Goal: Task Accomplishment & Management: Use online tool/utility

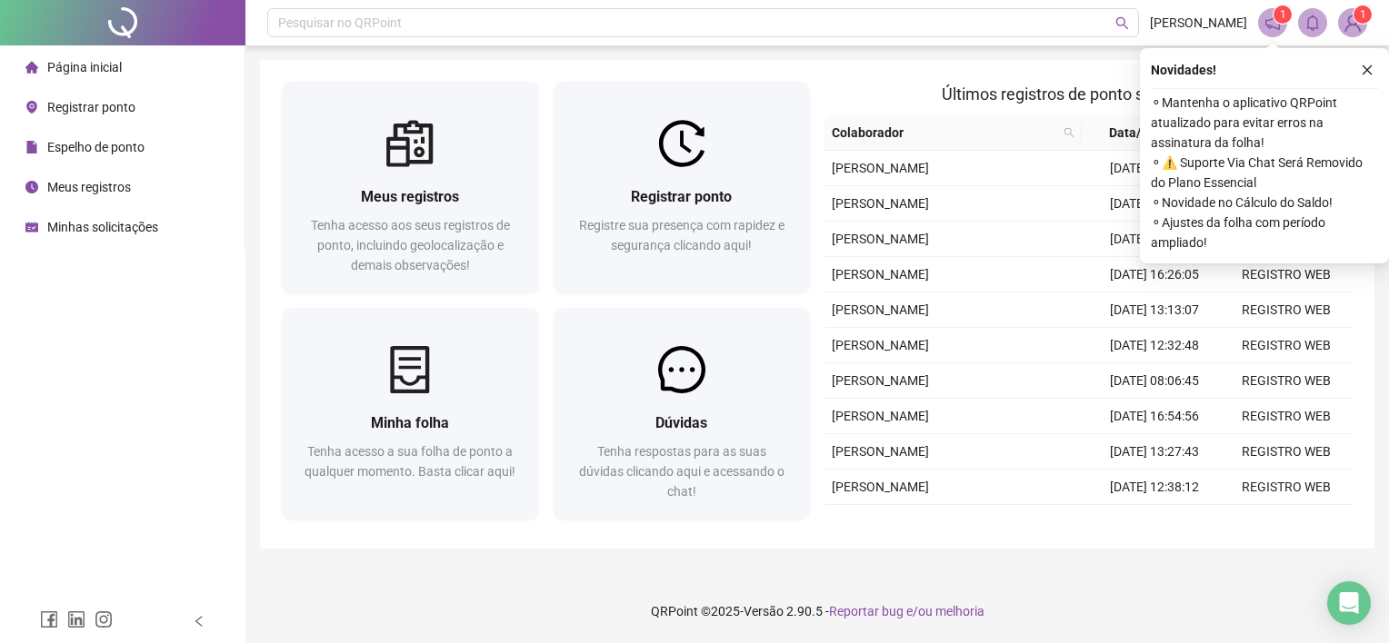
click at [135, 120] on li "Registrar ponto" at bounding box center [122, 107] width 237 height 36
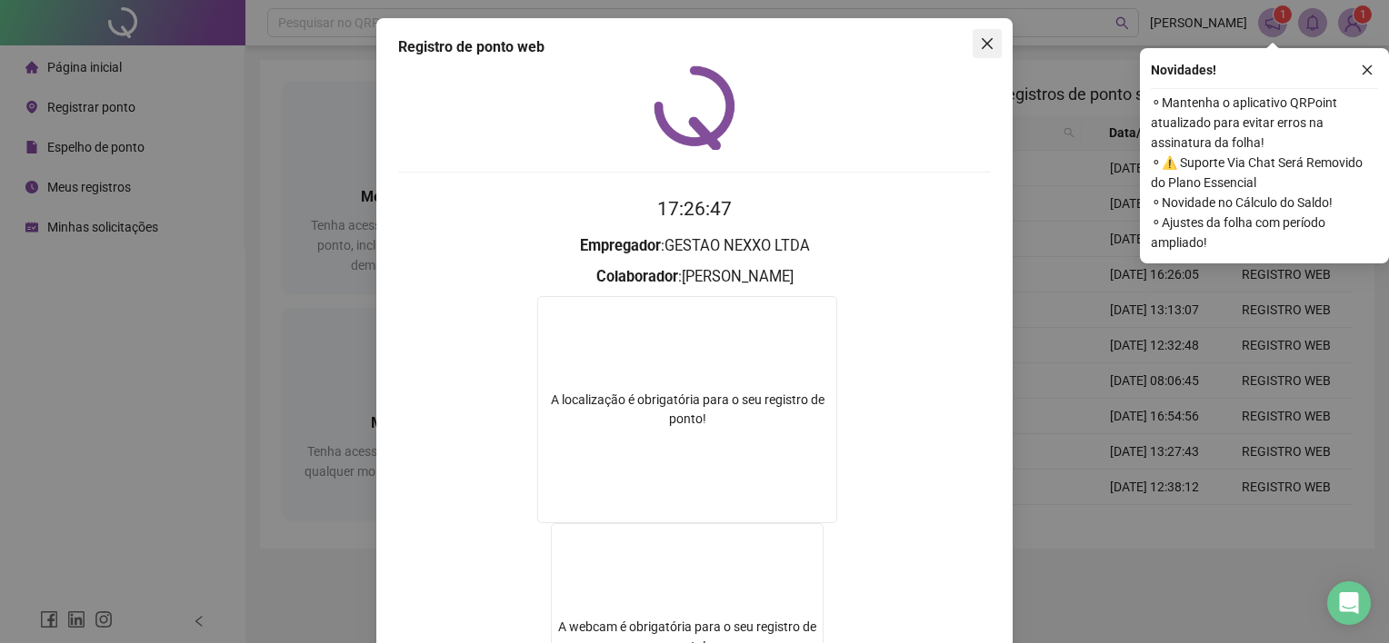
click at [982, 41] on icon "close" at bounding box center [987, 43] width 15 height 15
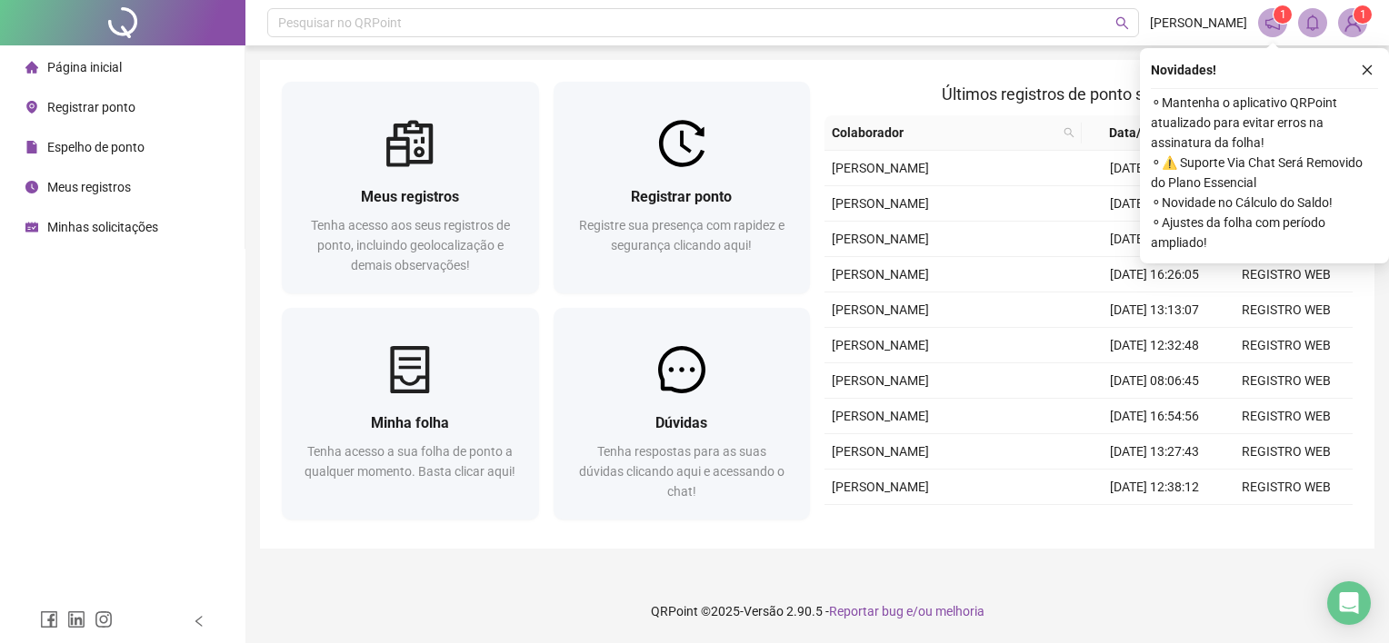
click at [54, 111] on span "Registrar ponto" at bounding box center [91, 107] width 88 height 15
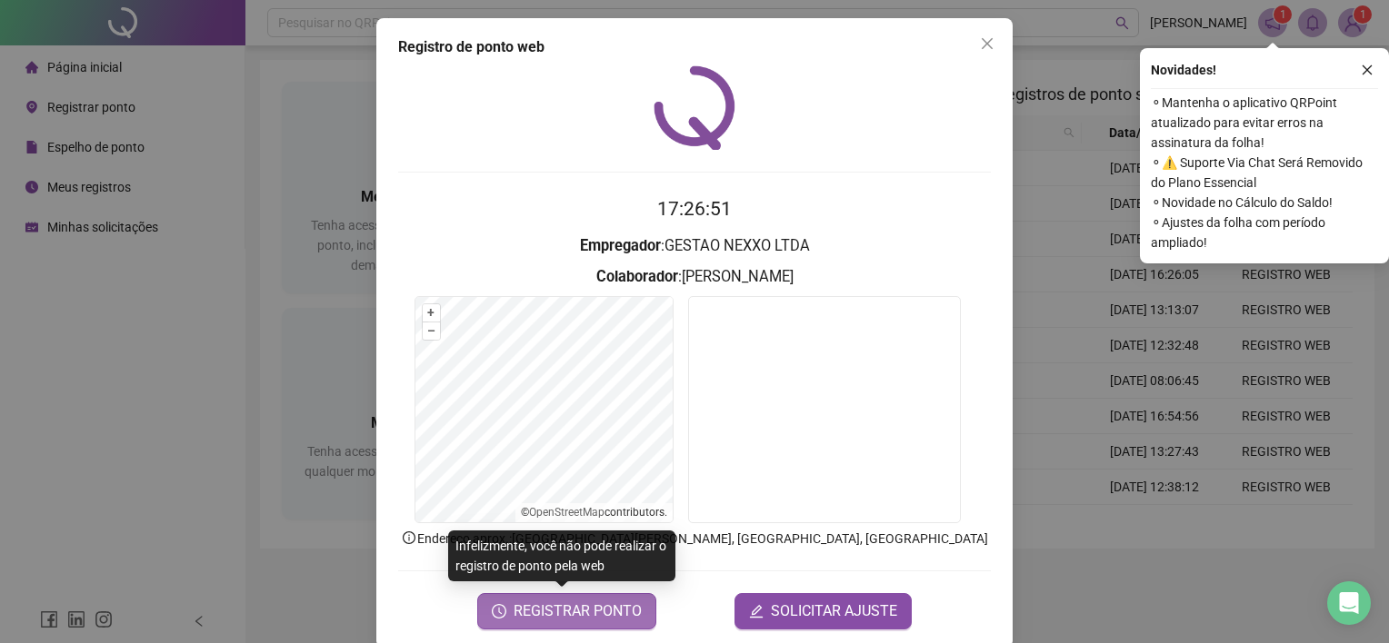
click at [592, 614] on span "REGISTRAR PONTO" at bounding box center [578, 612] width 128 height 22
